Goal: Transaction & Acquisition: Obtain resource

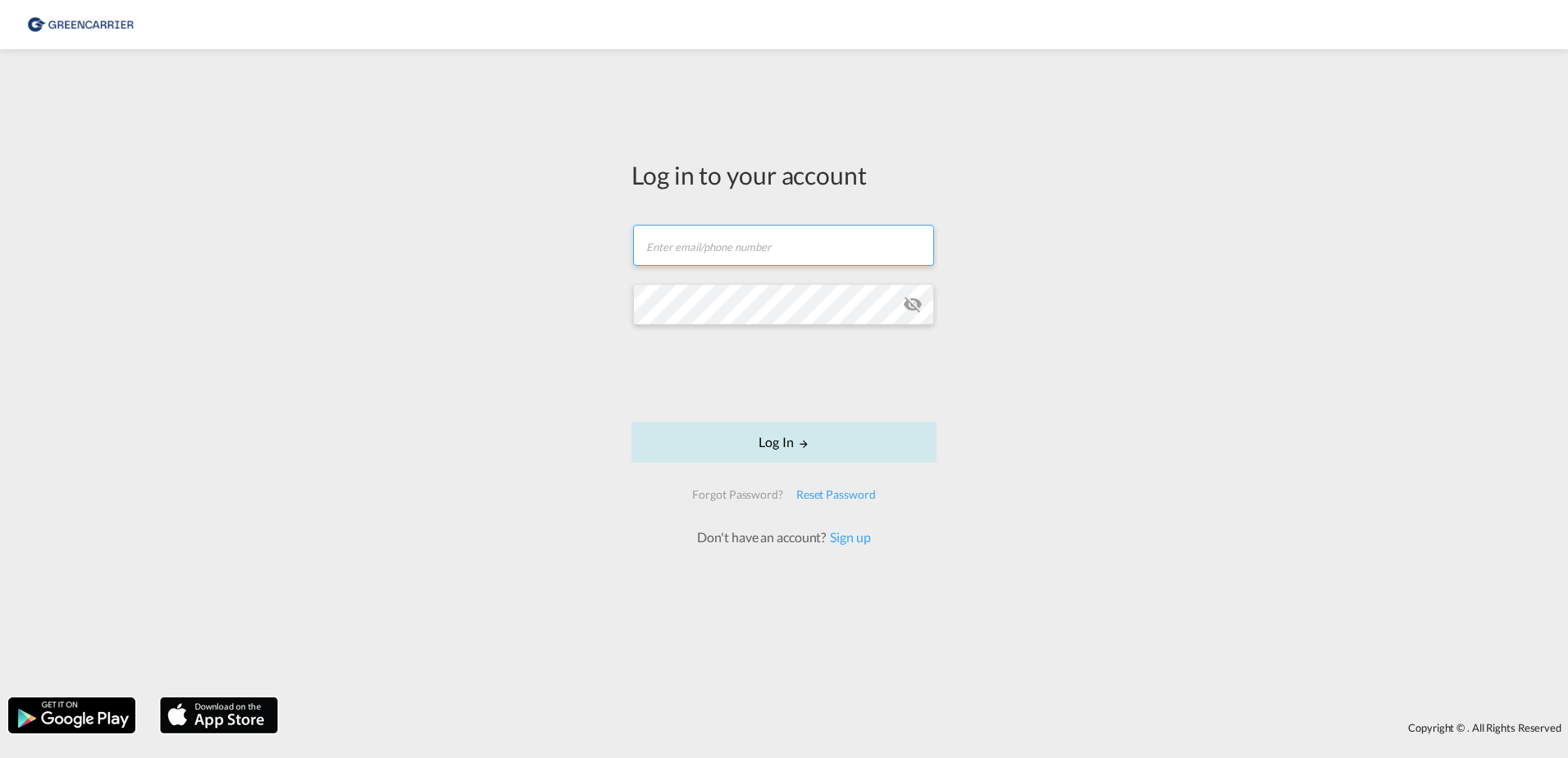
type input "[EMAIL_ADDRESS][DOMAIN_NAME]"
click at [790, 443] on button "Log In" at bounding box center [784, 443] width 305 height 41
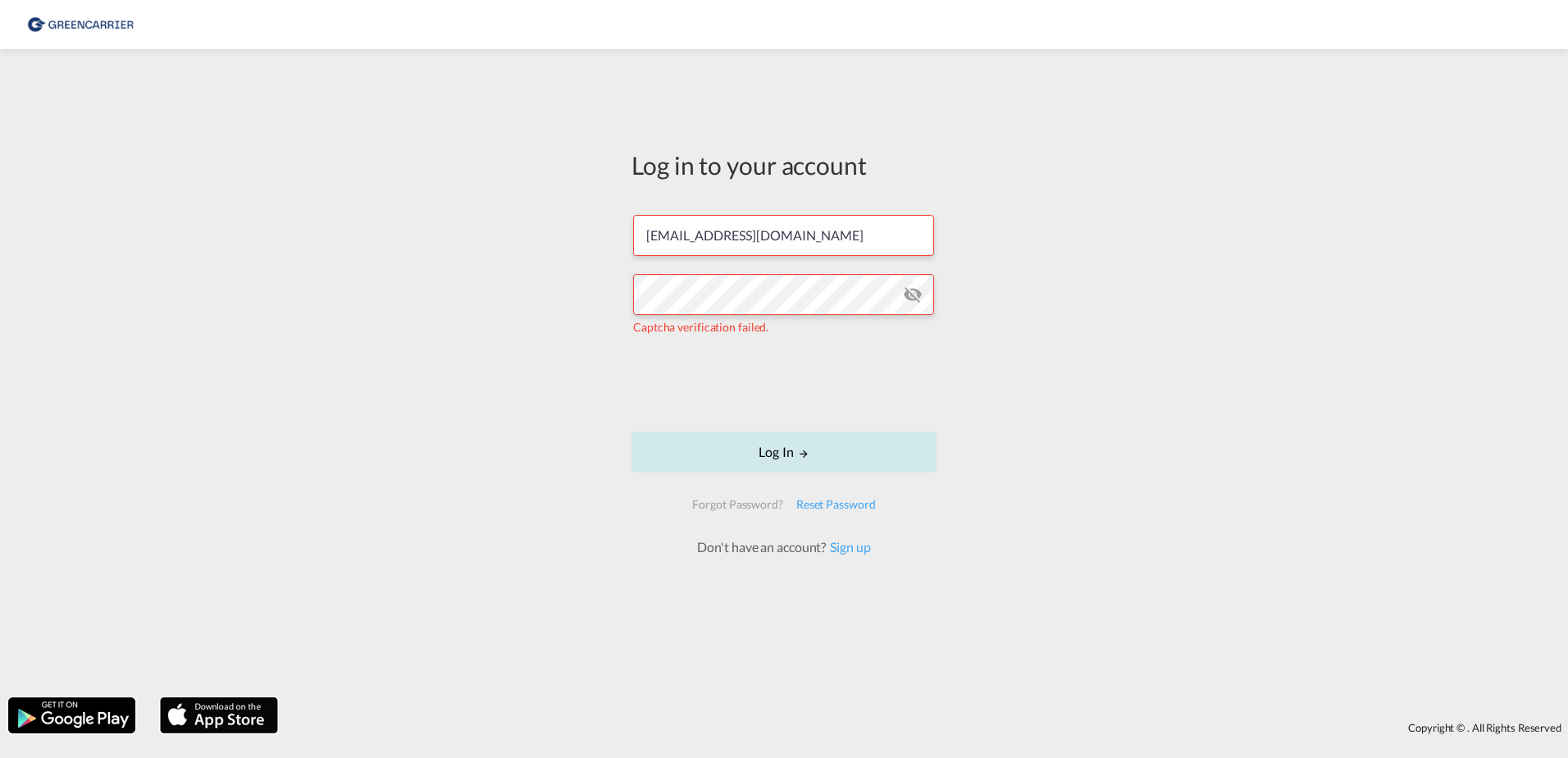
click at [808, 452] on md-icon "LOGIN" at bounding box center [803, 453] width 12 height 12
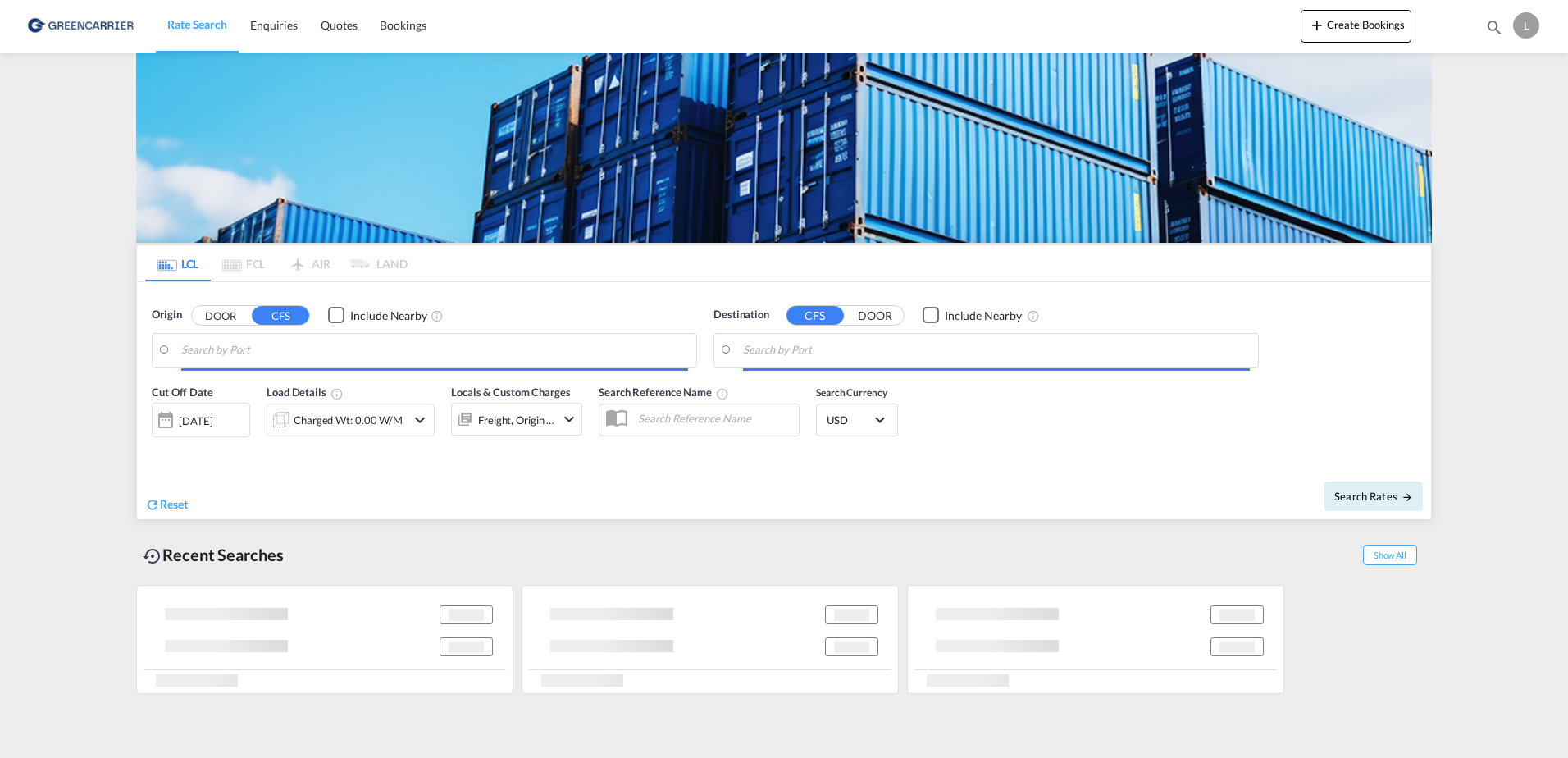
type input "DK-5592, [GEOGRAPHIC_DATA], [GEOGRAPHIC_DATA], [GEOGRAPHIC_DATA], [GEOGRAPHIC_D…"
type input "Busan, KRPUS"
